Goal: Task Accomplishment & Management: Complete application form

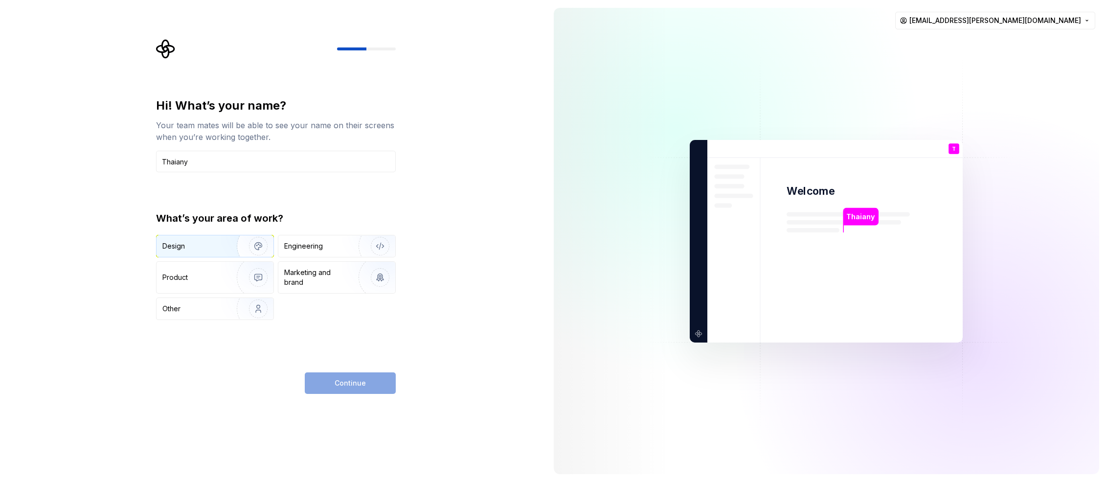
type input "Thaiany"
click at [259, 238] on img "button" at bounding box center [252, 246] width 63 height 66
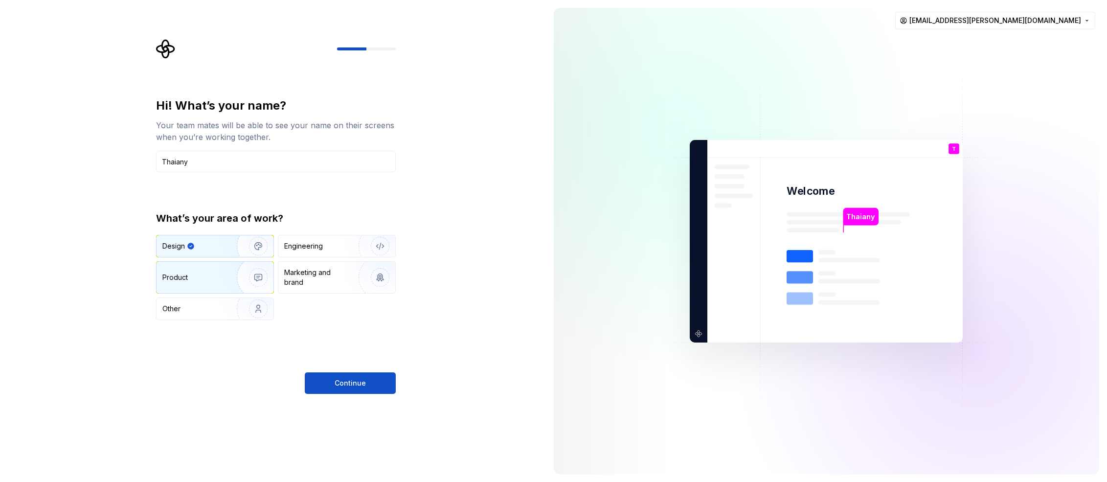
click at [267, 283] on img "button" at bounding box center [252, 278] width 63 height 66
click at [252, 247] on img "button" at bounding box center [252, 246] width 63 height 66
click at [338, 383] on span "Continue" at bounding box center [350, 383] width 31 height 10
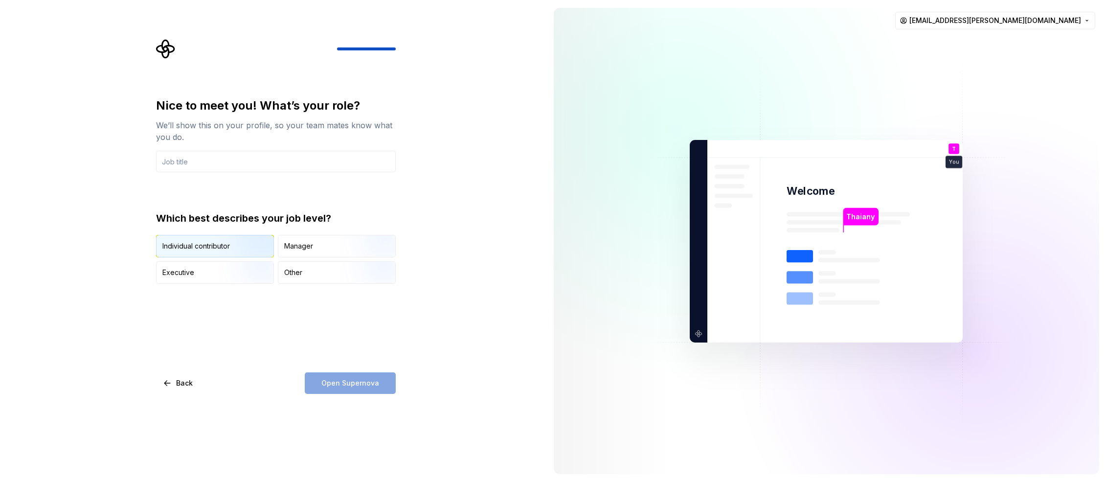
click at [209, 243] on div "Individual contributor" at bounding box center [195, 246] width 67 height 10
click at [242, 160] on input "text" at bounding box center [276, 162] width 240 height 22
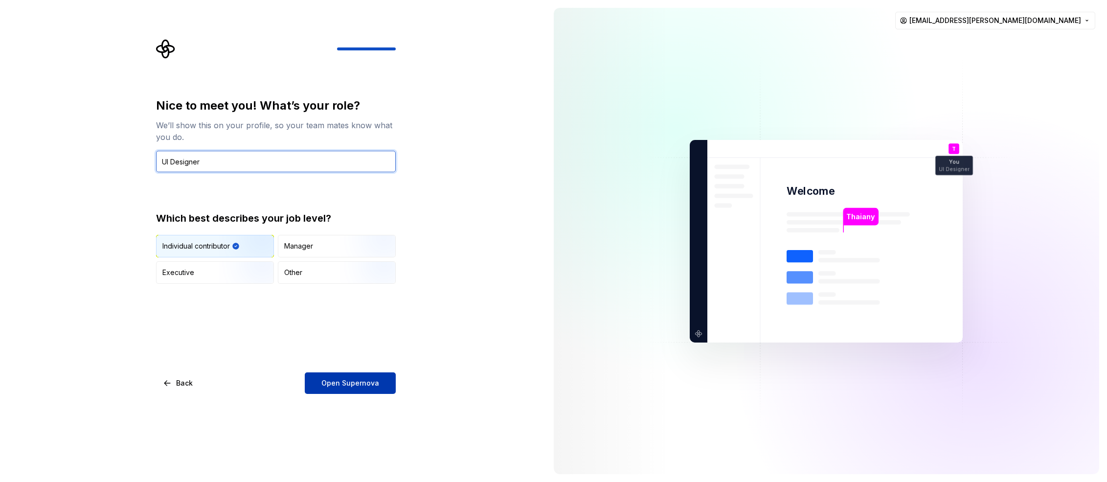
type input "UI Designer"
click at [352, 389] on button "Open Supernova" at bounding box center [350, 383] width 91 height 22
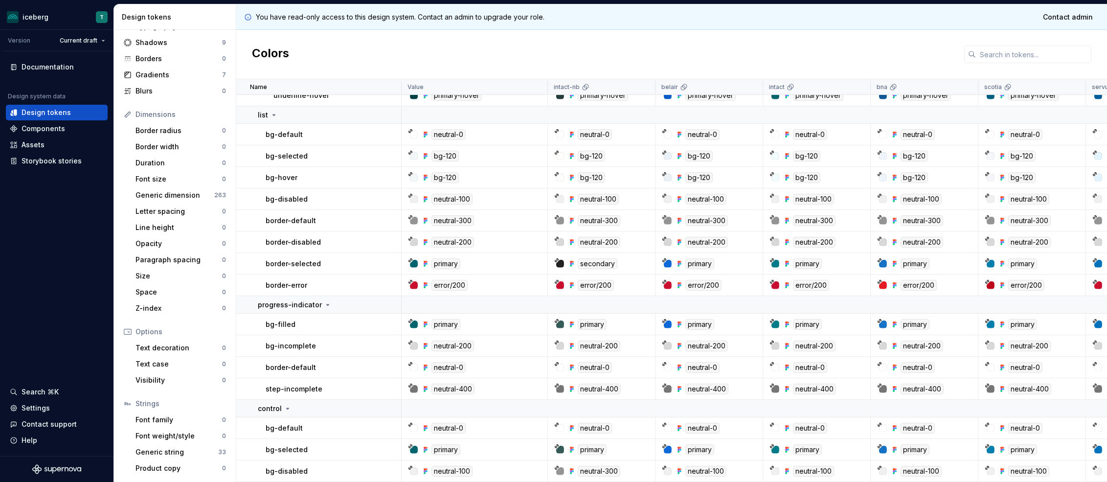
scroll to position [1649, 0]
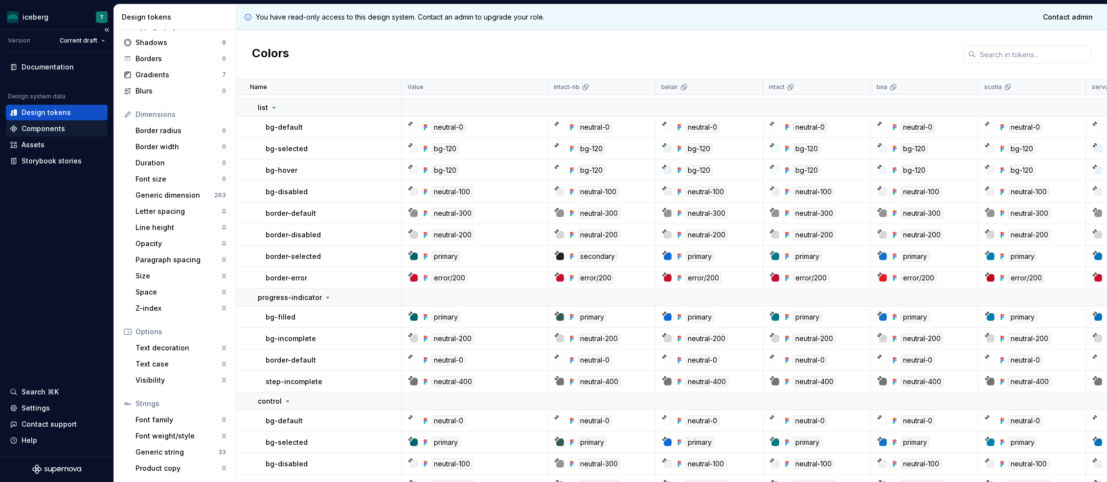
click at [44, 134] on div "Components" at bounding box center [57, 129] width 102 height 16
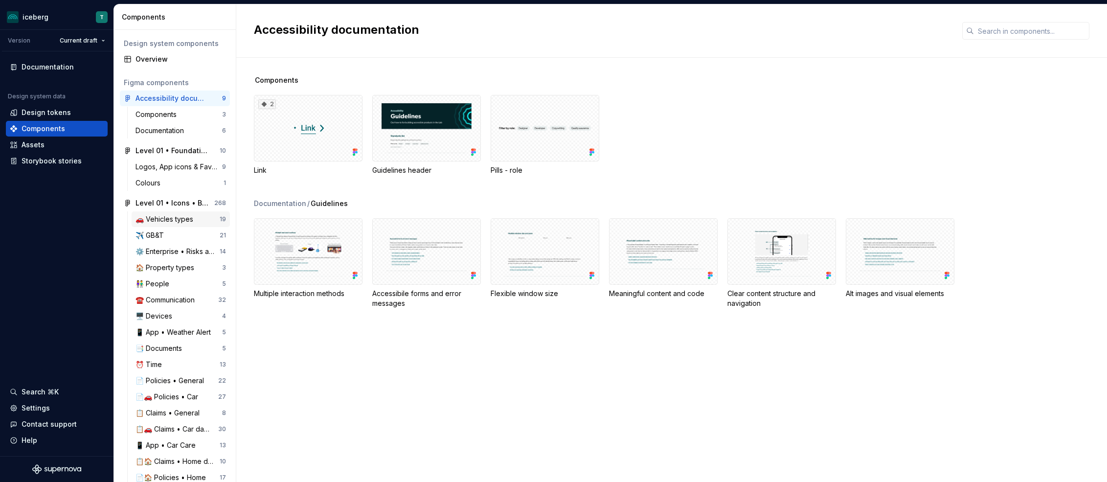
click at [177, 223] on div "🚗 Vehicles types" at bounding box center [166, 219] width 62 height 10
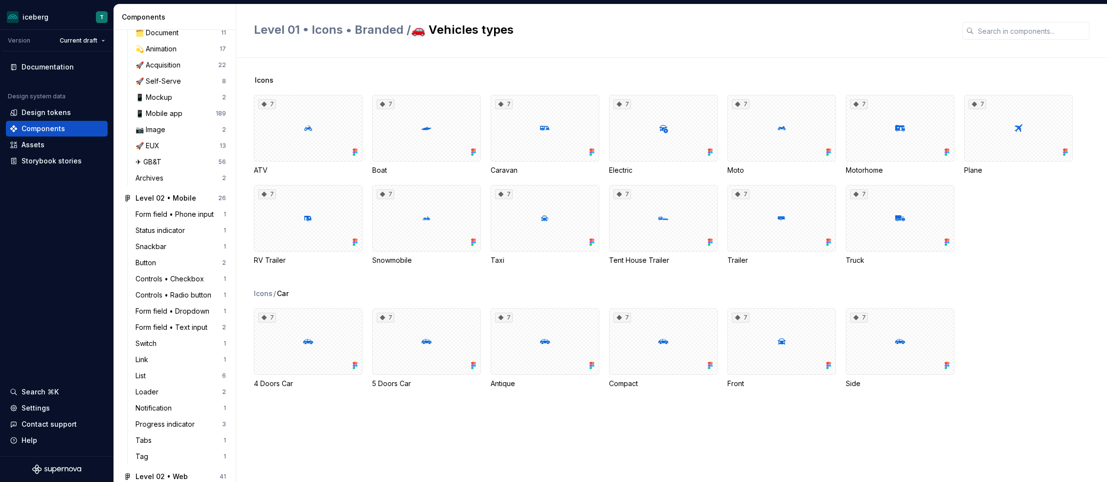
scroll to position [788, 0]
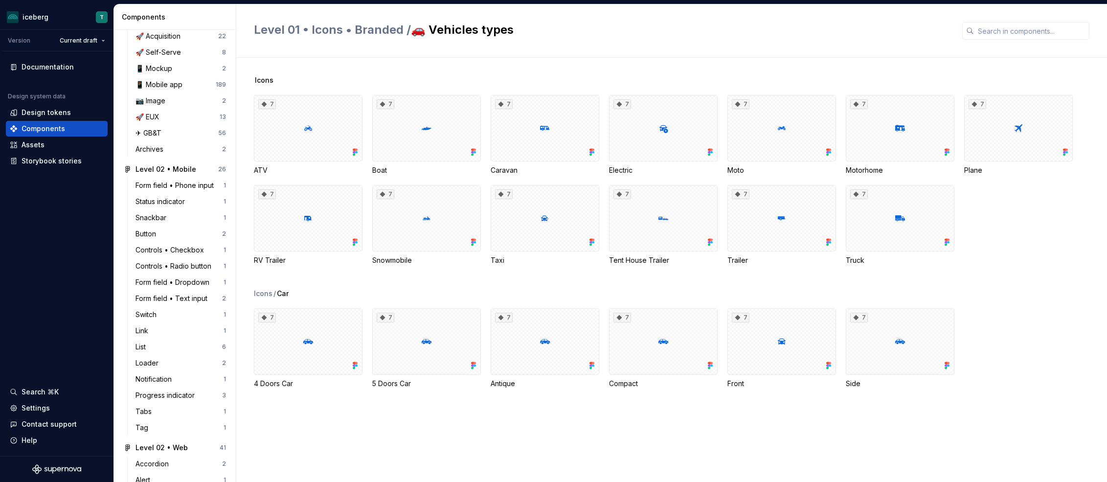
click at [177, 238] on div "Button" at bounding box center [178, 234] width 87 height 10
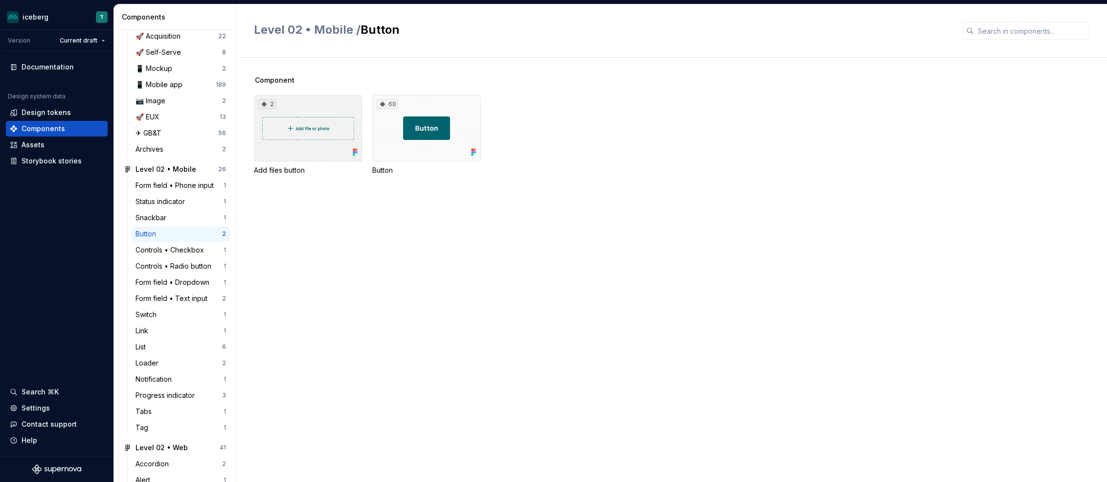
click at [313, 148] on div "2" at bounding box center [308, 128] width 109 height 67
